Goal: Information Seeking & Learning: Learn about a topic

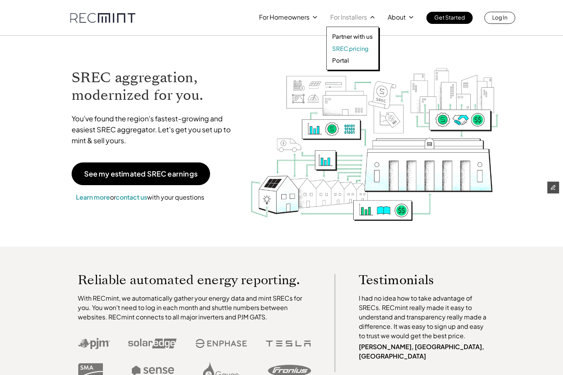
click at [353, 47] on p "SREC pricing" at bounding box center [350, 49] width 36 height 8
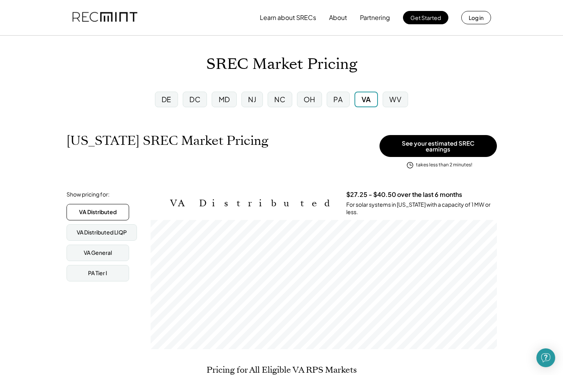
scroll to position [129, 346]
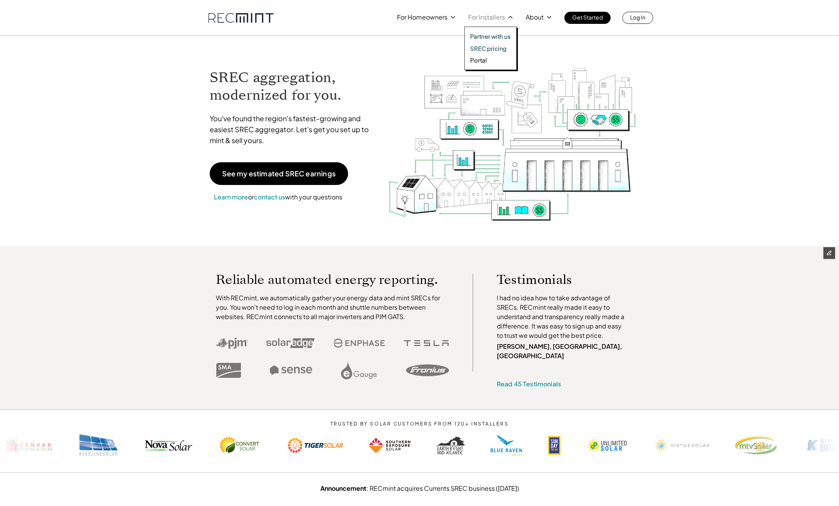
click at [493, 48] on p "SREC pricing" at bounding box center [488, 49] width 36 height 8
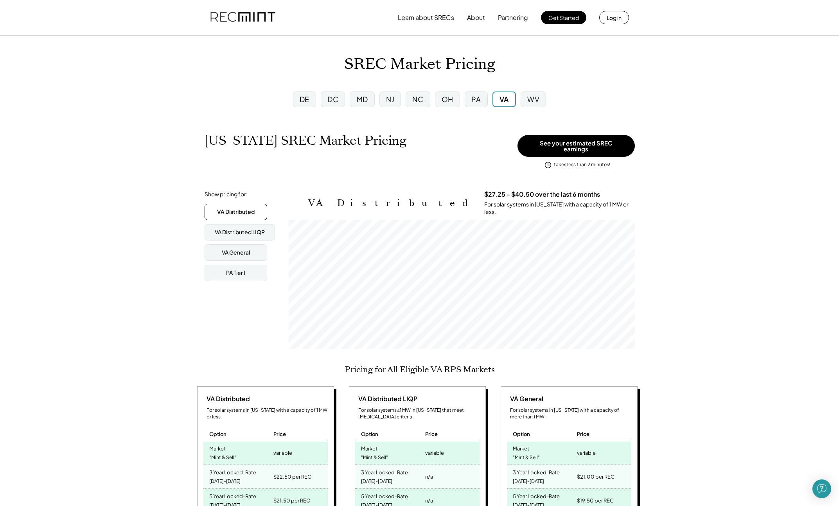
scroll to position [129, 346]
click at [324, 99] on div "DC" at bounding box center [333, 99] width 24 height 16
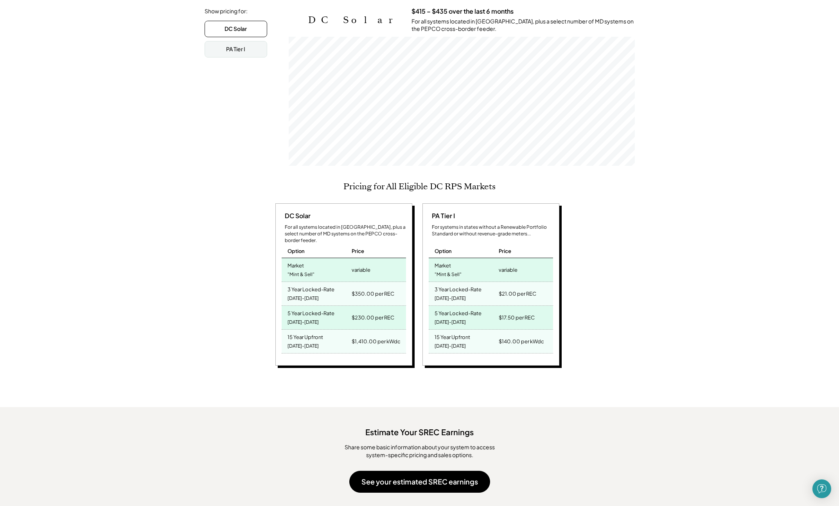
scroll to position [129, 346]
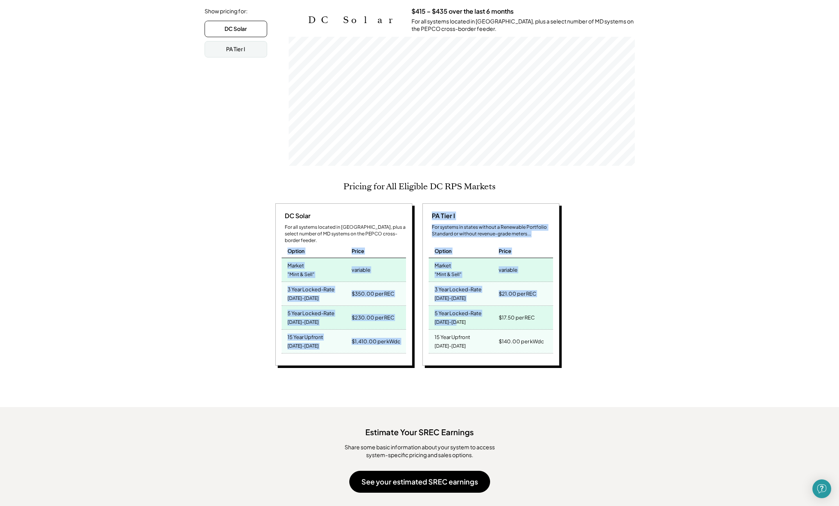
drag, startPoint x: 281, startPoint y: 241, endPoint x: 467, endPoint y: 316, distance: 199.9
click at [464, 315] on div "DC Solar For all systems located in DC, plus a select number of MD systems on t…" at bounding box center [418, 285] width 286 height 165
click at [468, 316] on div "5 Year Locked-Rate 2025-2029 $17.50 per REC" at bounding box center [490, 318] width 124 height 24
